Goal: Find contact information: Find contact information

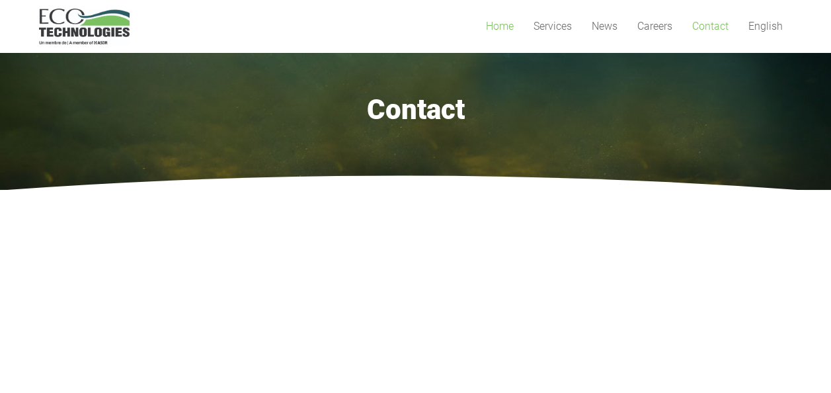
click at [493, 27] on span "Home" at bounding box center [500, 26] width 28 height 13
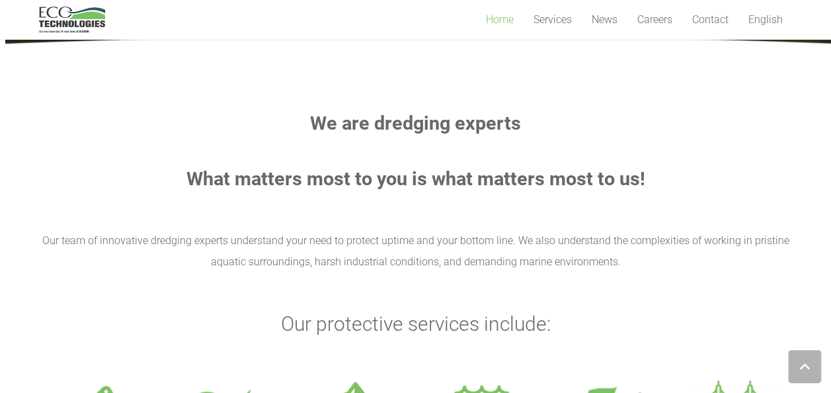
scroll to position [374, 0]
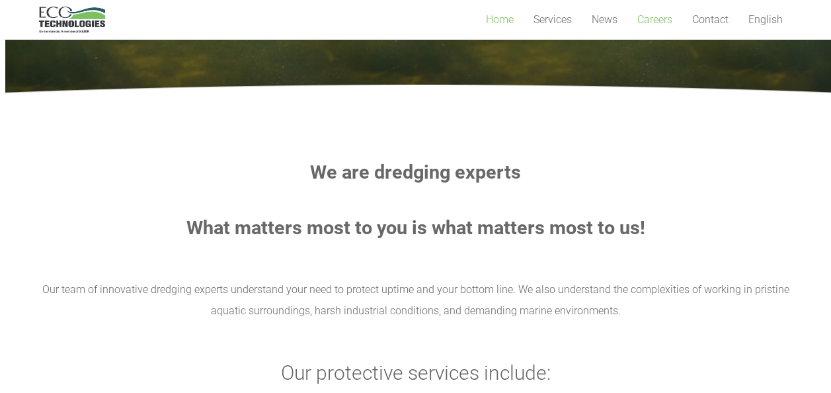
click at [657, 21] on span "Careers" at bounding box center [654, 19] width 35 height 13
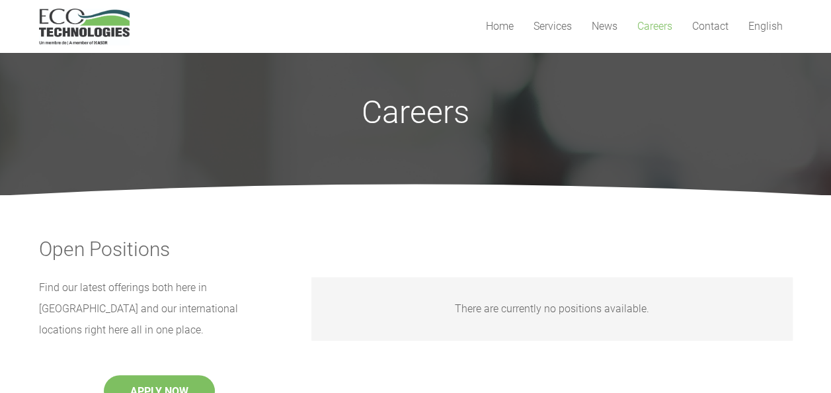
click at [104, 32] on img "logo_EcoTech_ASDR_RGB" at bounding box center [84, 27] width 91 height 36
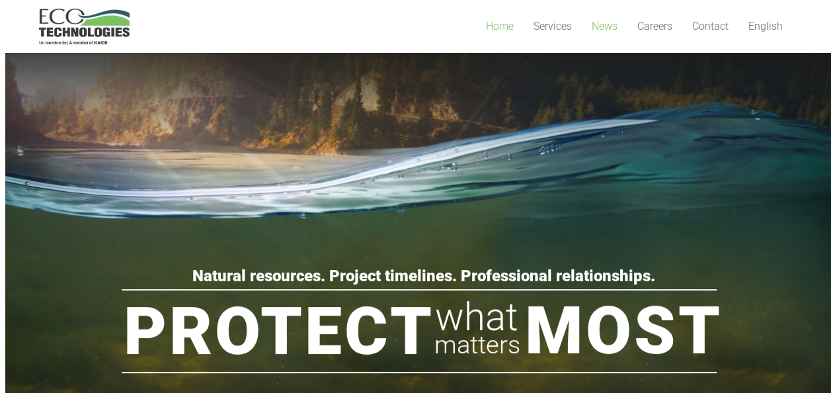
click at [605, 30] on span "News" at bounding box center [604, 26] width 26 height 13
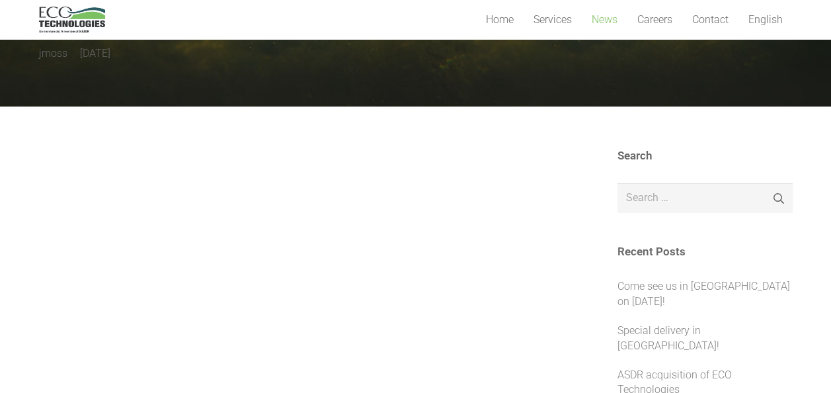
scroll to position [63, 0]
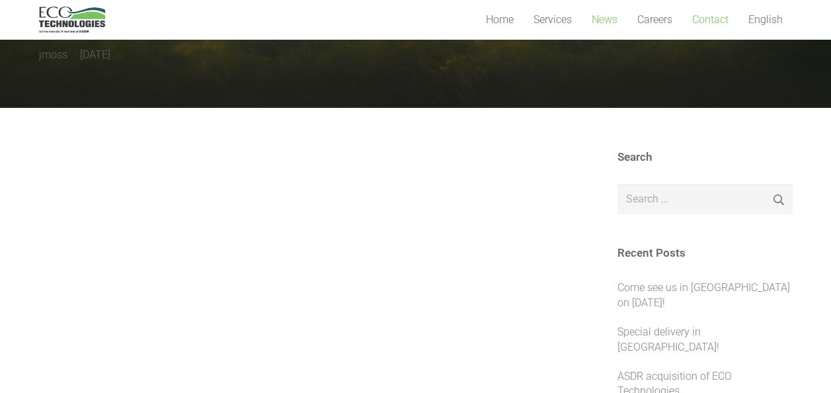
click at [692, 22] on span "Contact" at bounding box center [710, 19] width 36 height 13
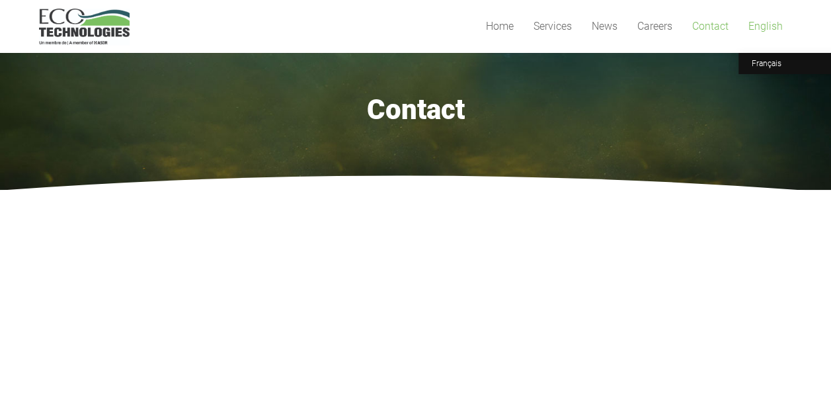
click at [773, 32] on link "English" at bounding box center [765, 26] width 54 height 53
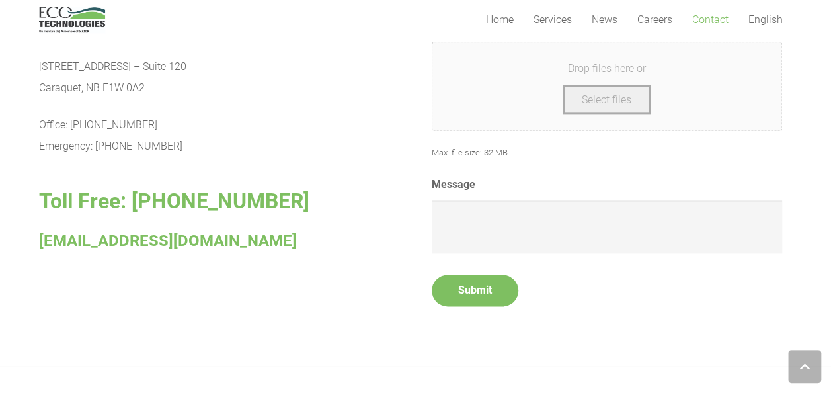
scroll to position [774, 0]
drag, startPoint x: 41, startPoint y: 88, endPoint x: 82, endPoint y: 89, distance: 41.0
click at [82, 89] on p "[STREET_ADDRESS] – [STREET_ADDRESS]" at bounding box center [219, 78] width 361 height 42
copy p "Caraquet,"
